Goal: Connect with others: Participate in discussion

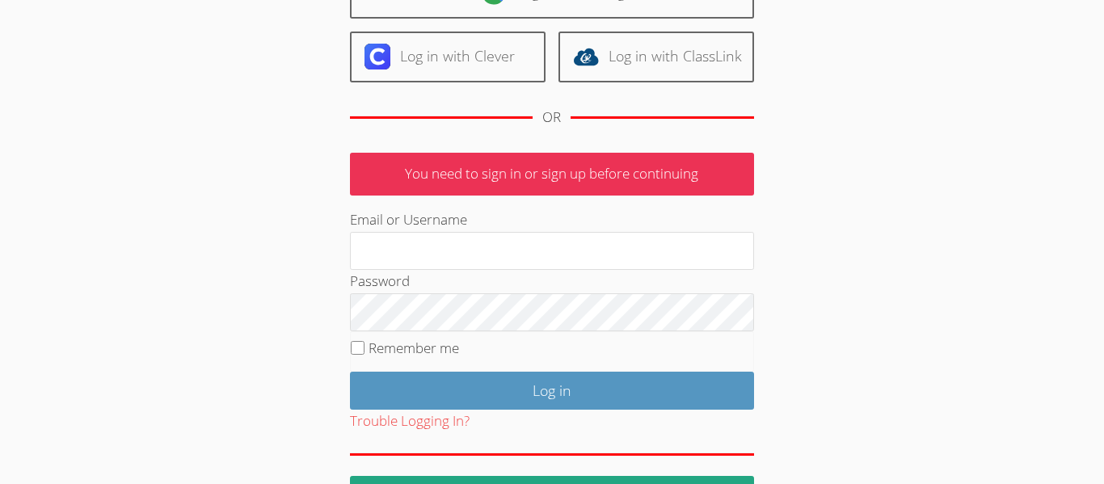
scroll to position [162, 0]
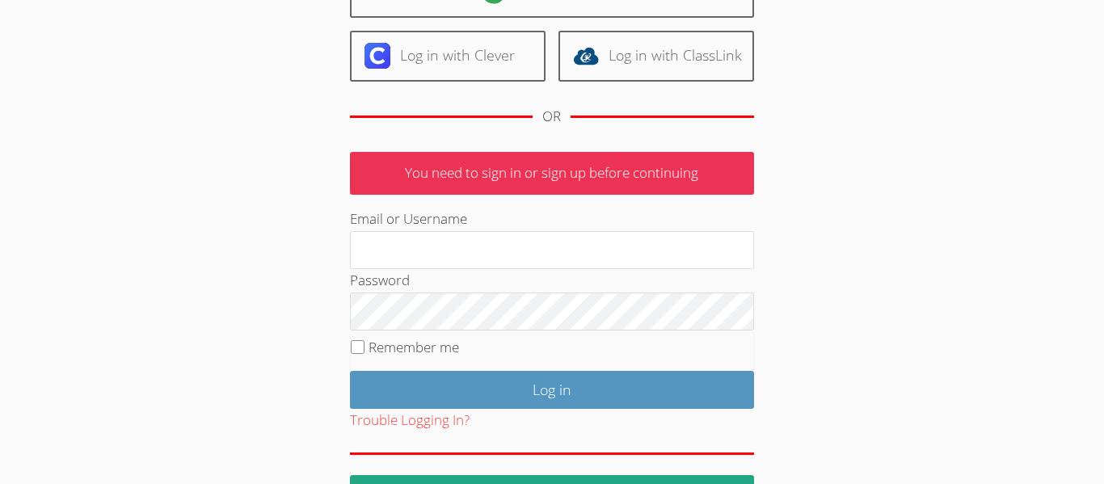
type input "hafnerbsgfcsd.org"
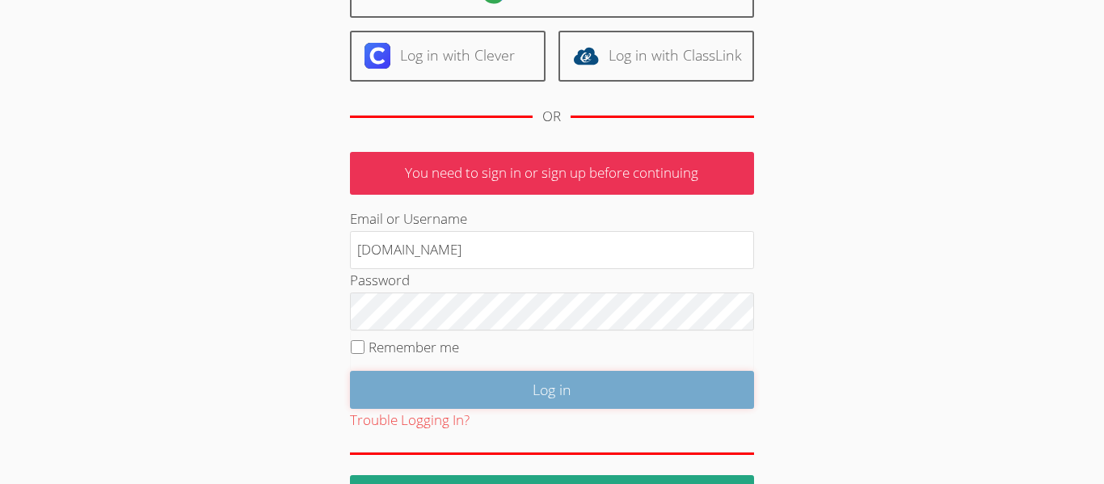
click at [625, 395] on input "Log in" at bounding box center [552, 390] width 404 height 38
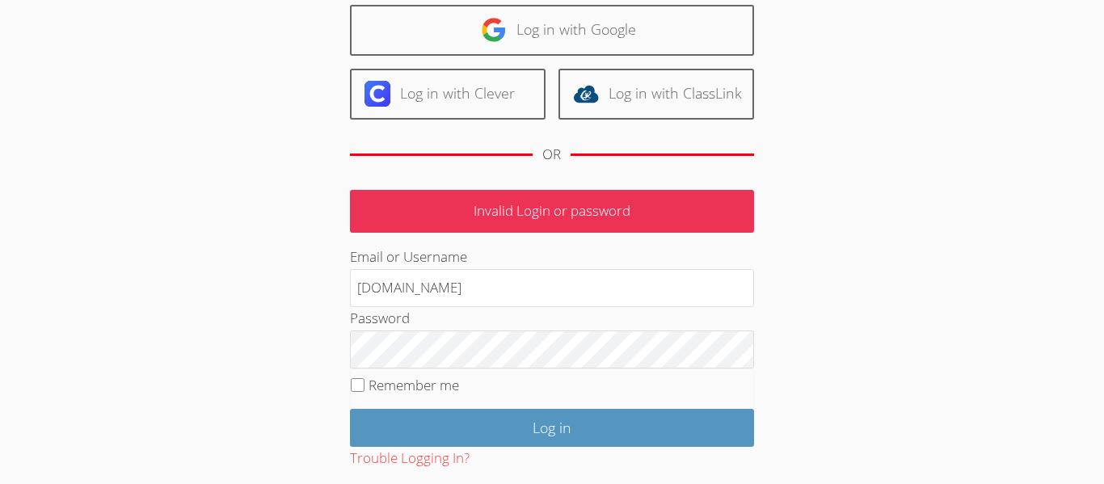
scroll to position [128, 0]
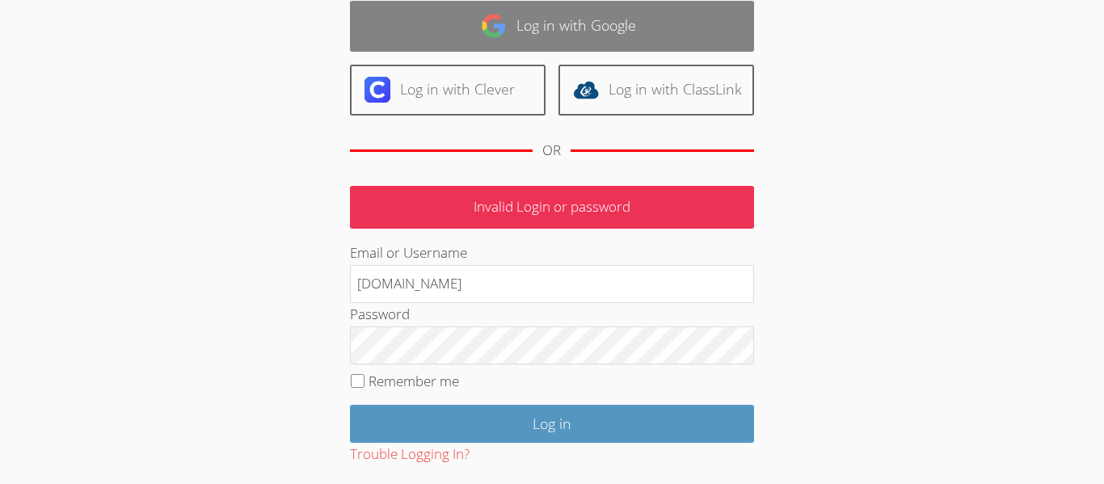
click at [608, 21] on link "Log in with Google" at bounding box center [552, 26] width 404 height 51
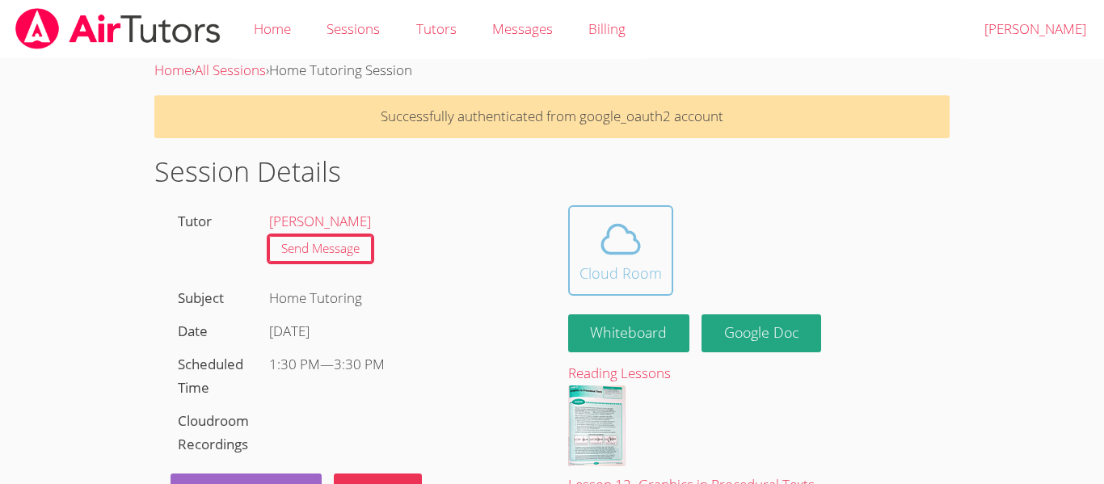
click at [621, 271] on div "Cloud Room" at bounding box center [620, 273] width 82 height 23
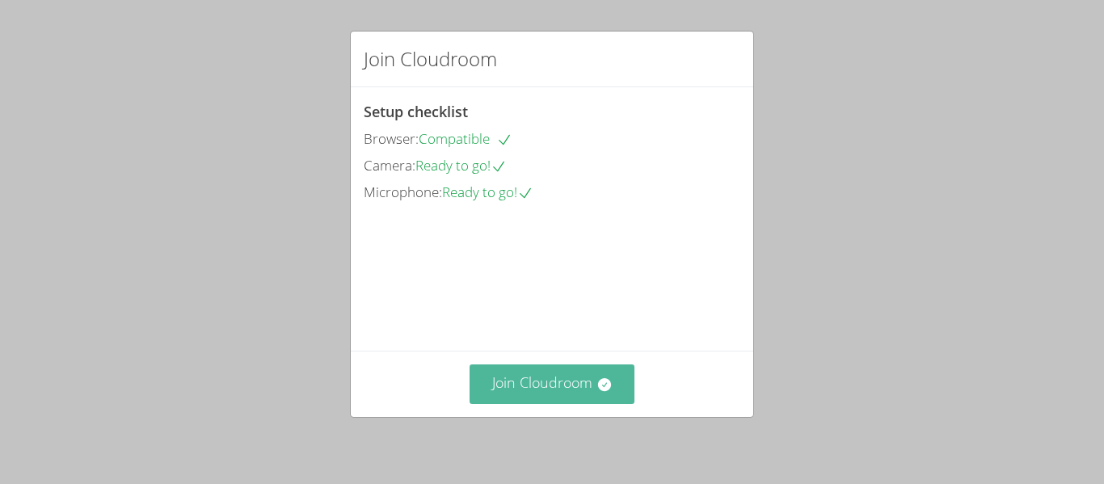
click at [576, 391] on button "Join Cloudroom" at bounding box center [552, 384] width 166 height 40
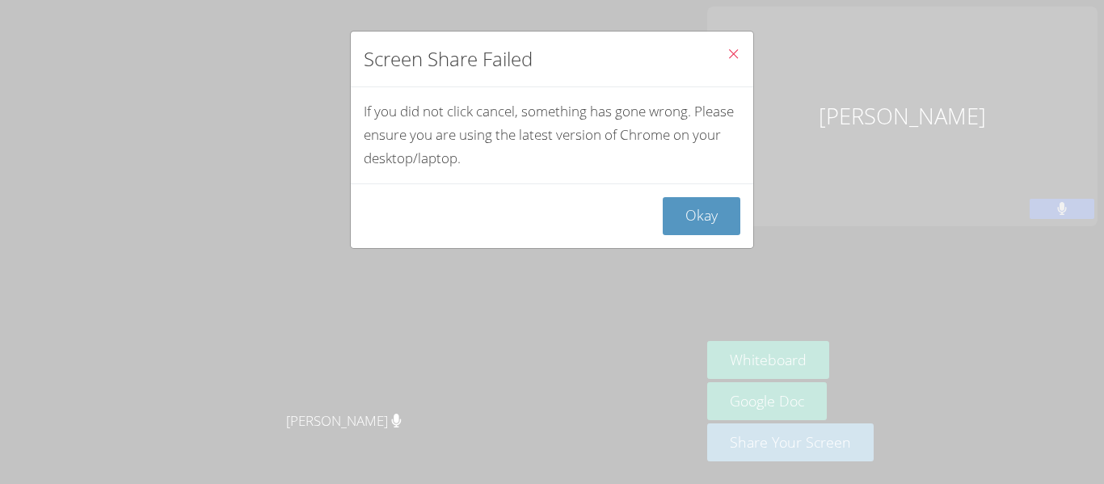
click at [731, 57] on icon "Close" at bounding box center [733, 54] width 14 height 14
click at [706, 226] on button "Okay" at bounding box center [702, 216] width 78 height 38
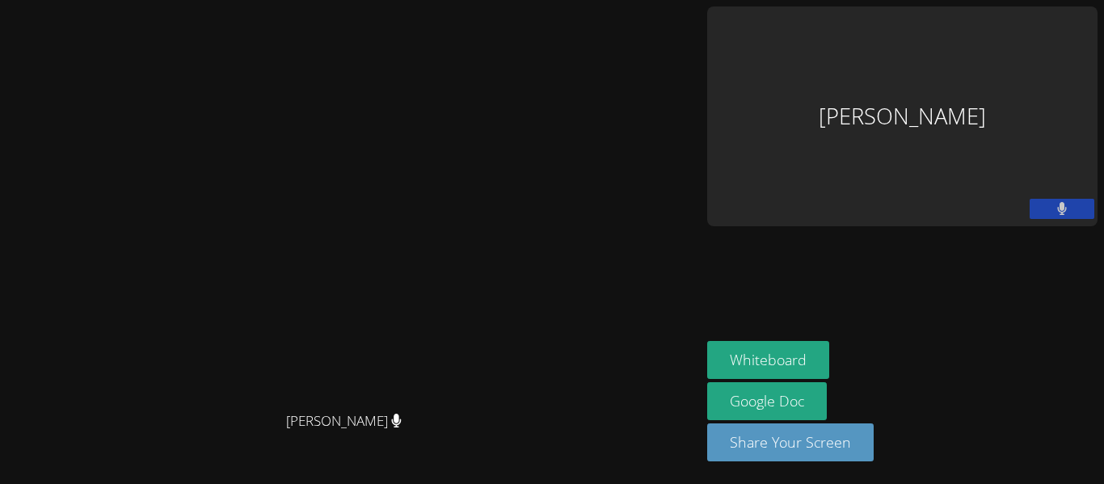
click at [1057, 202] on icon at bounding box center [1062, 209] width 11 height 14
click at [1039, 199] on button at bounding box center [1061, 209] width 65 height 20
click at [1050, 199] on button at bounding box center [1061, 209] width 65 height 20
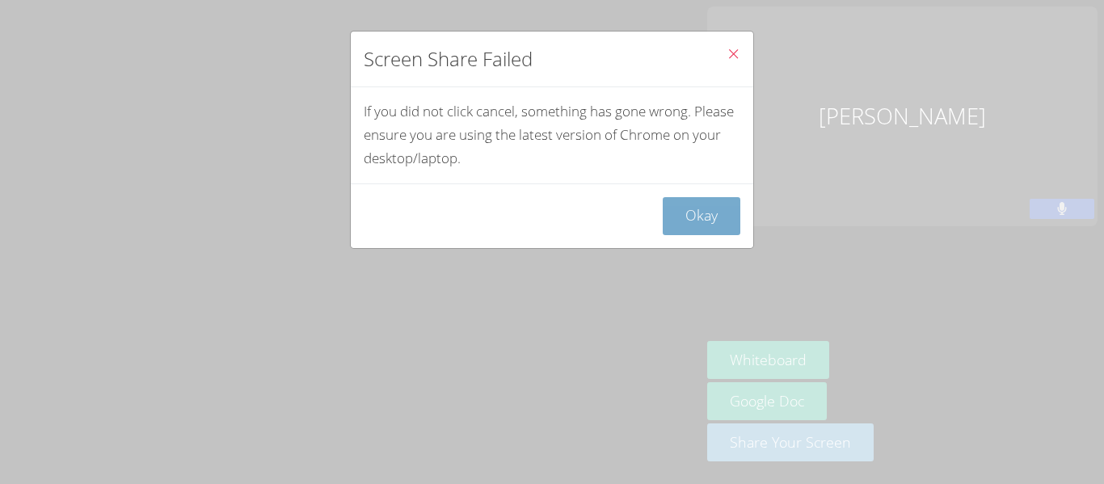
click at [712, 222] on button "Okay" at bounding box center [702, 216] width 78 height 38
